Goal: Find specific page/section: Find specific page/section

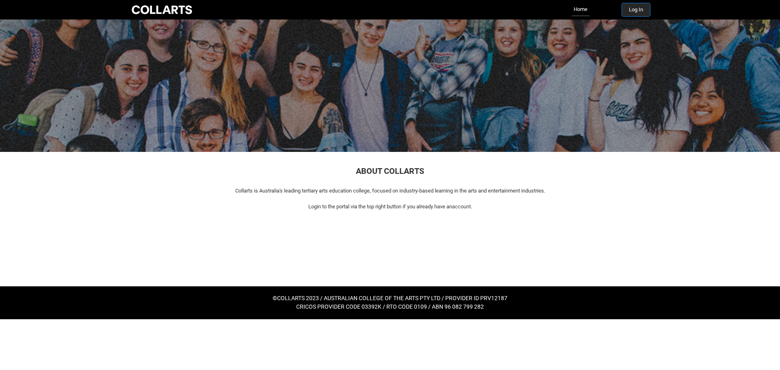
click at [634, 4] on button "Log In" at bounding box center [636, 9] width 28 height 13
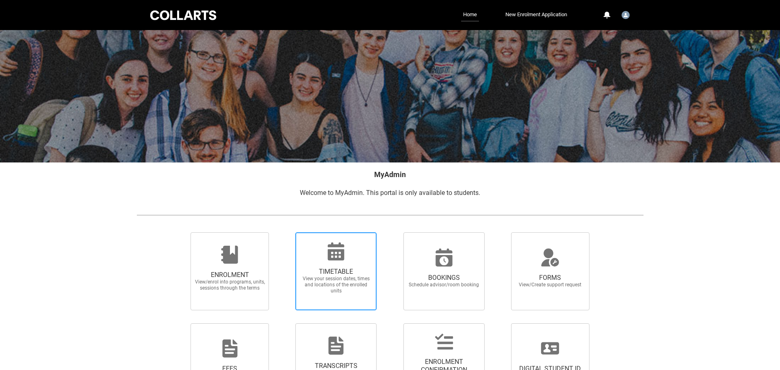
click at [362, 245] on div at bounding box center [336, 252] width 78 height 20
click at [285, 233] on input "TIMETABLE View your session dates, times and locations of the enrolled units" at bounding box center [285, 232] width 0 height 0
radio input "true"
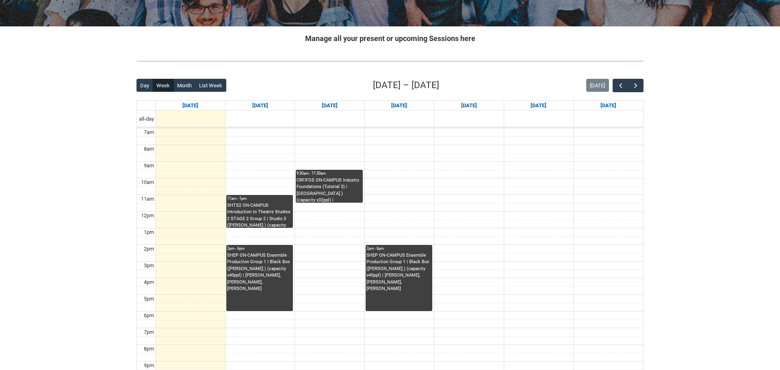
scroll to position [137, 0]
